Goal: Task Accomplishment & Management: Manage account settings

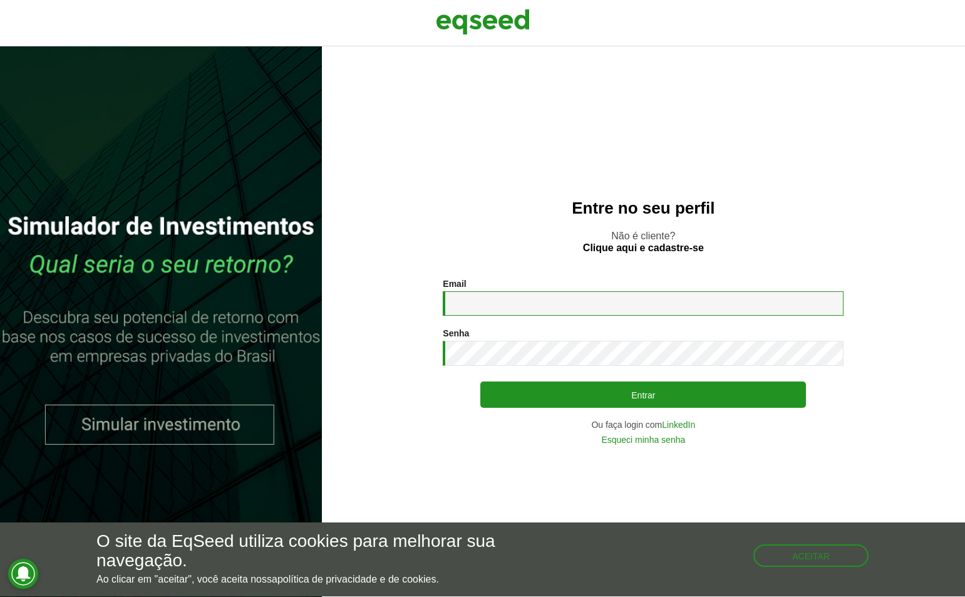
click at [519, 298] on input "Email *" at bounding box center [643, 303] width 401 height 24
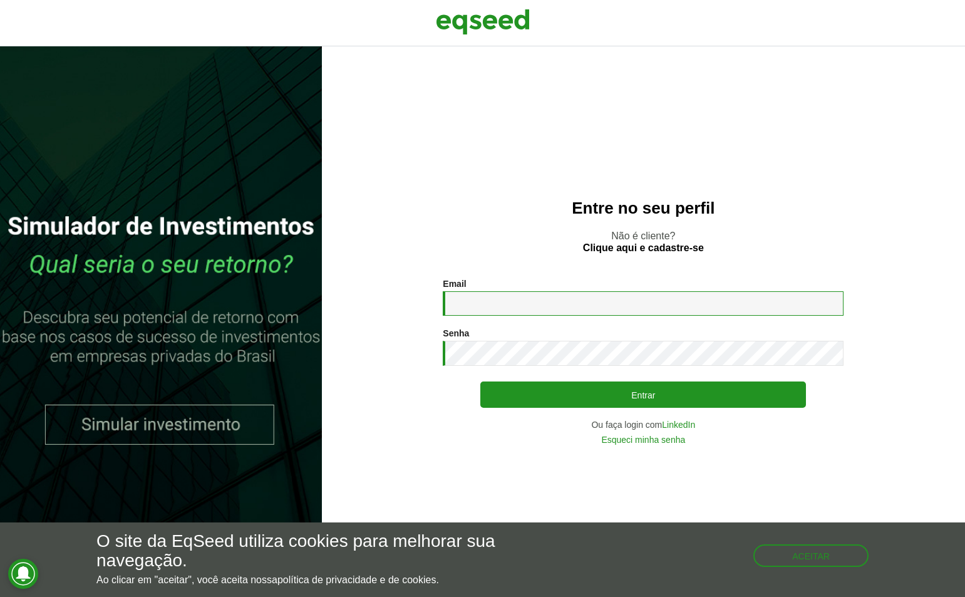
type input "**********"
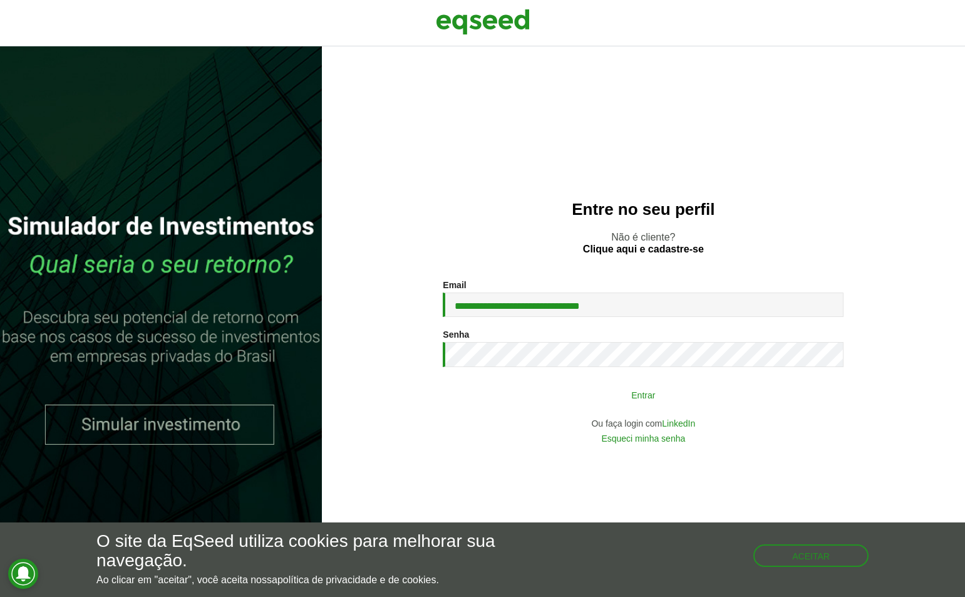
click at [651, 390] on button "Entrar" at bounding box center [643, 395] width 326 height 24
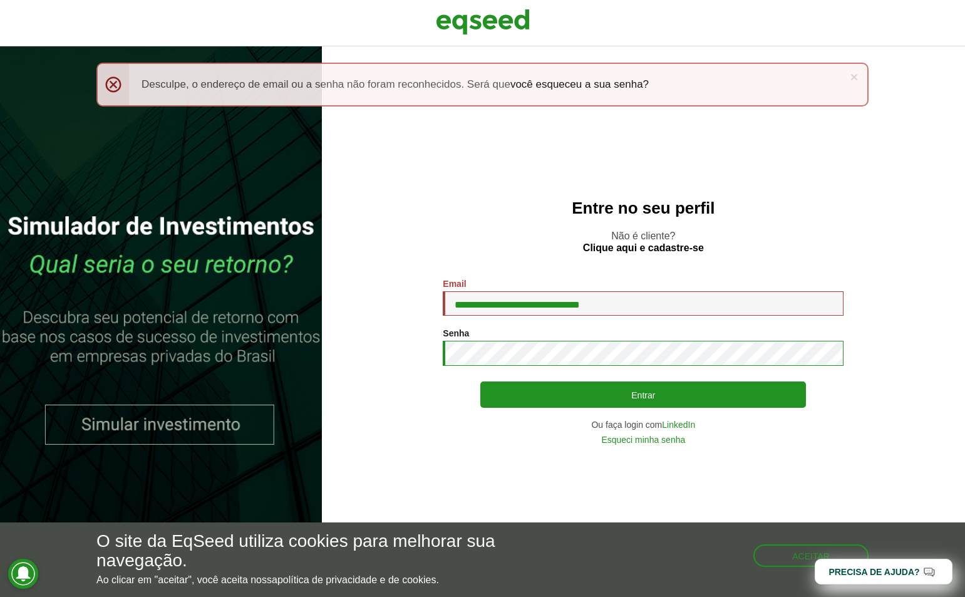
click at [480, 381] on button "Entrar" at bounding box center [643, 394] width 326 height 26
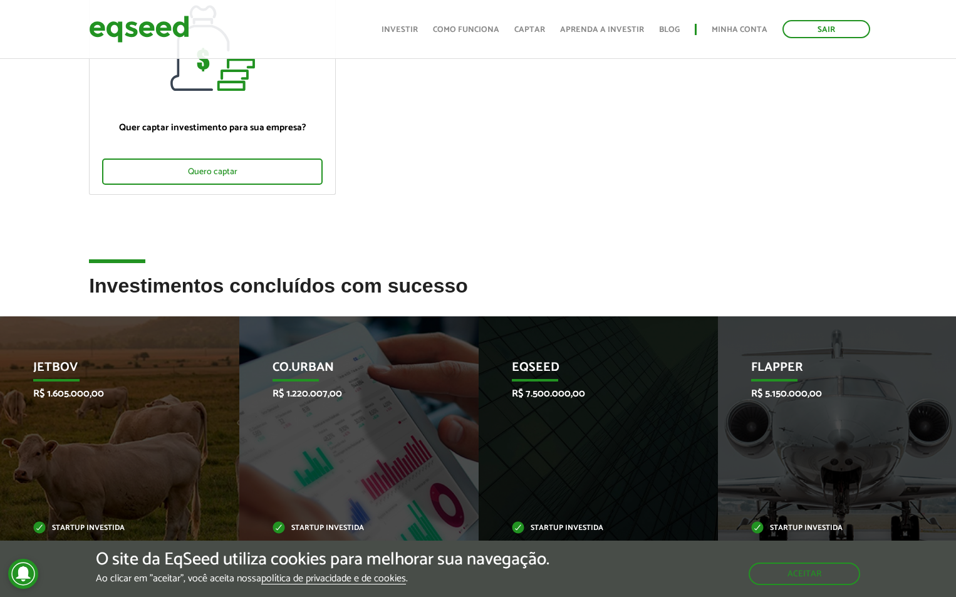
scroll to position [376, 0]
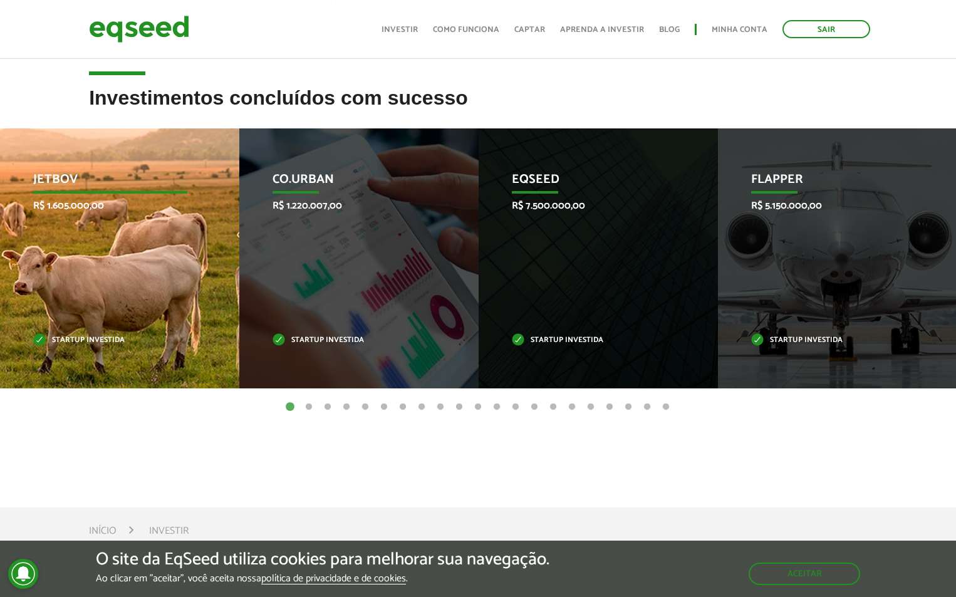
click at [122, 255] on div "JetBov R$ 1.605.000,00 Startup investida" at bounding box center [110, 258] width 220 height 260
click at [123, 257] on div "JetBov R$ 1.605.000,00 Startup investida" at bounding box center [110, 258] width 220 height 260
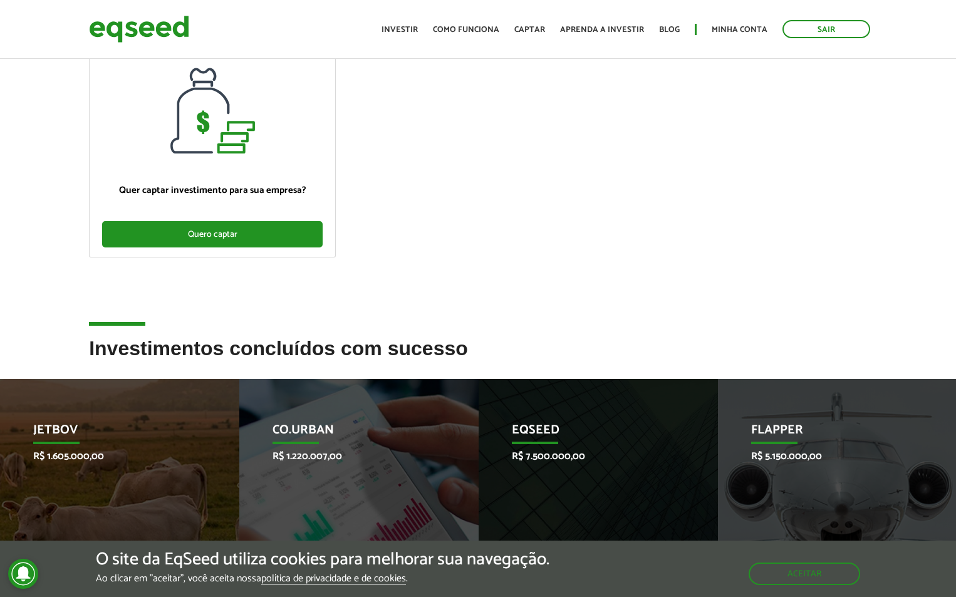
scroll to position [0, 0]
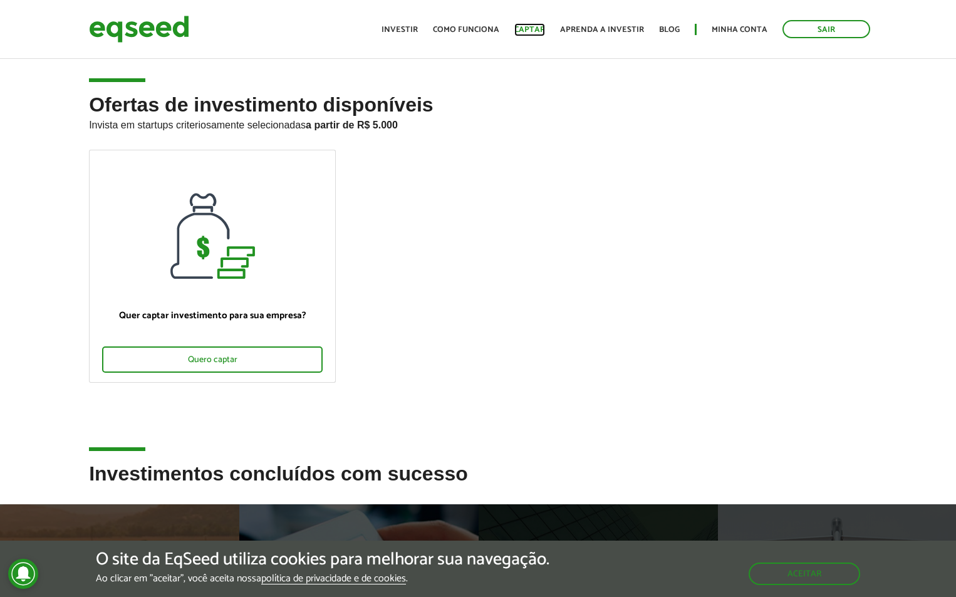
click at [540, 29] on link "Captar" at bounding box center [529, 30] width 31 height 8
click at [133, 29] on img at bounding box center [139, 29] width 100 height 33
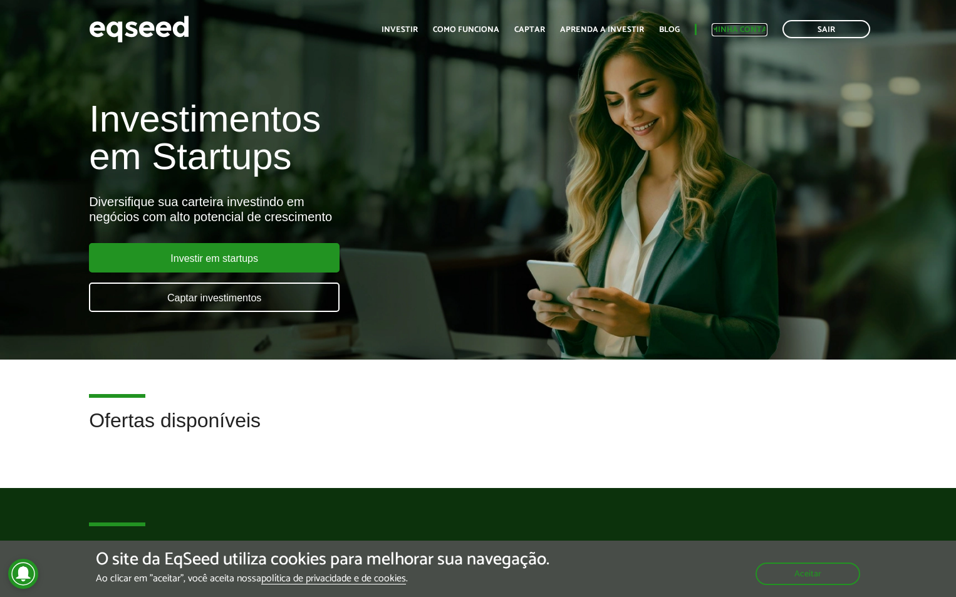
click at [737, 28] on link "Minha conta" at bounding box center [740, 30] width 56 height 8
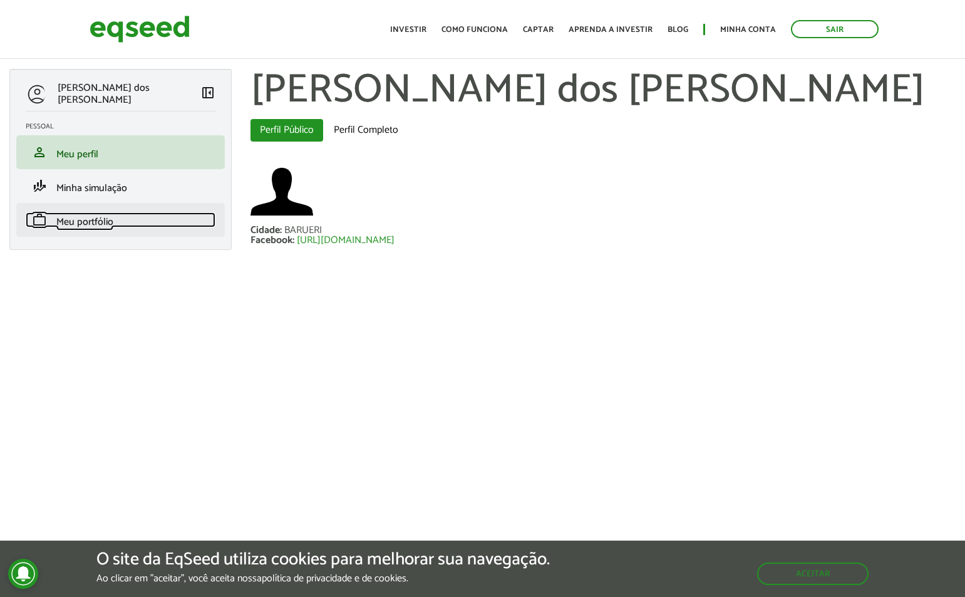
click at [113, 227] on span "Meu portfólio" at bounding box center [84, 222] width 57 height 17
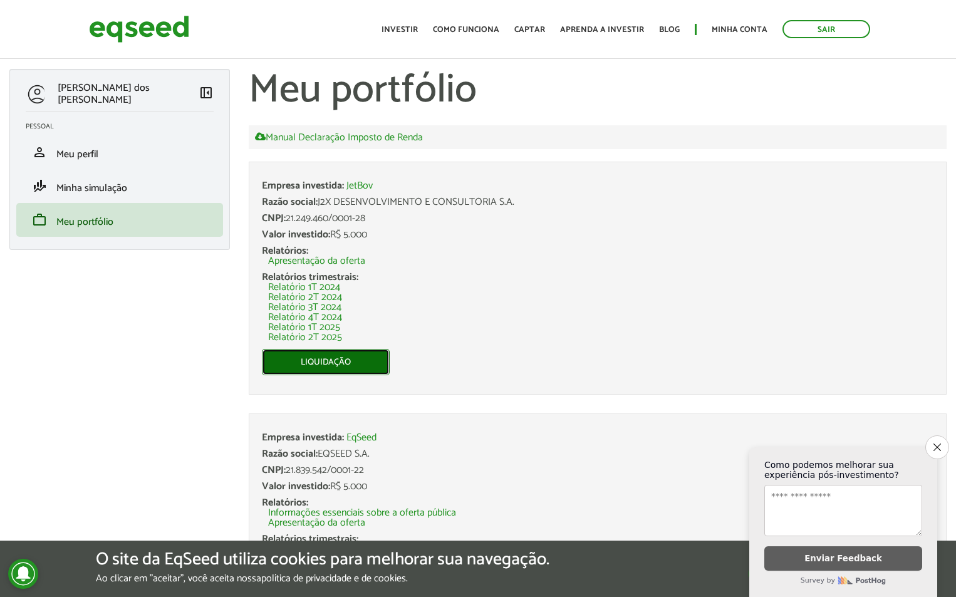
click at [323, 356] on link "Liquidação" at bounding box center [326, 362] width 128 height 26
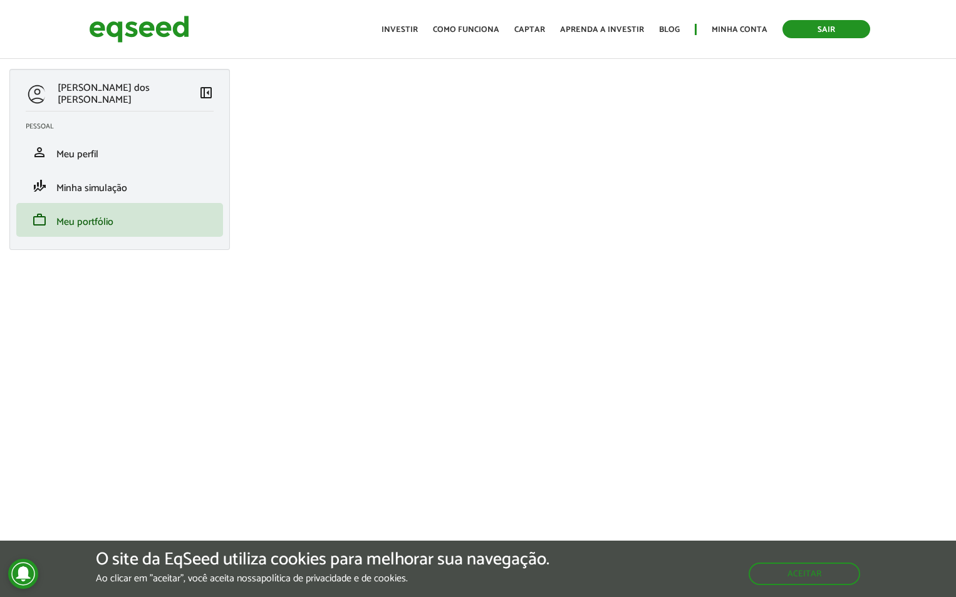
click at [830, 26] on link "Sair" at bounding box center [826, 29] width 88 height 18
